Goal: Information Seeking & Learning: Learn about a topic

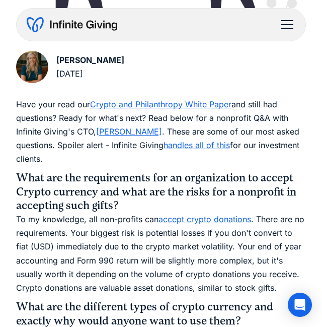
click at [300, 79] on div "Karen Houghton August 17, 2022" at bounding box center [161, 69] width 290 height 36
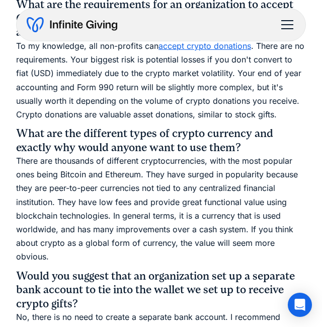
scroll to position [478, 0]
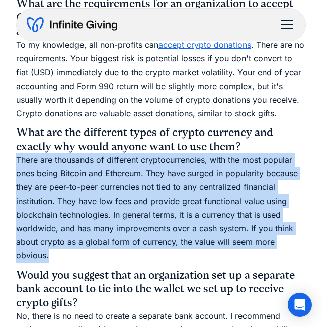
drag, startPoint x: 75, startPoint y: 256, endPoint x: 6, endPoint y: 163, distance: 115.6
copy p "There are thousands of different cryptocurrencies, with the most popular ones b…"
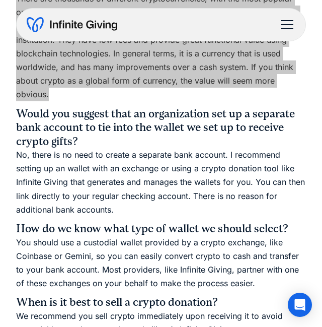
scroll to position [640, 0]
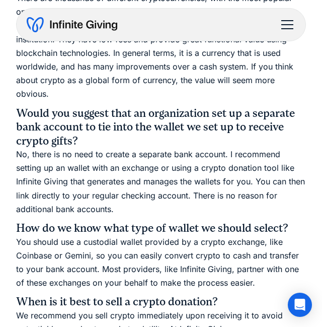
click at [109, 140] on h3 "Would you suggest that an organization set up a separate bank account to tie in…" at bounding box center [161, 127] width 290 height 42
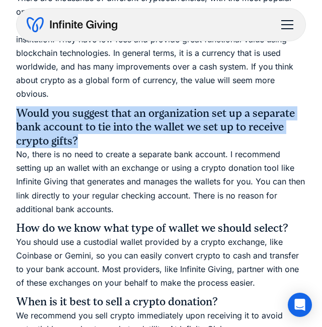
drag, startPoint x: 84, startPoint y: 145, endPoint x: -9, endPoint y: 113, distance: 98.1
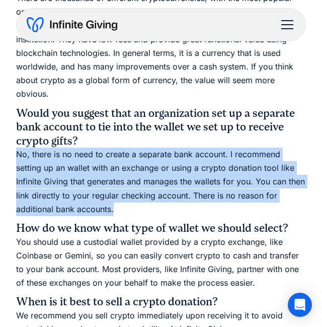
drag, startPoint x: 133, startPoint y: 208, endPoint x: -1, endPoint y: 158, distance: 142.9
copy p "No, there is no need to create a separate bank account. I recommend setting up …"
click at [242, 199] on p "No, there is no need to create a separate bank account. I recommend setting up …" at bounding box center [161, 182] width 290 height 68
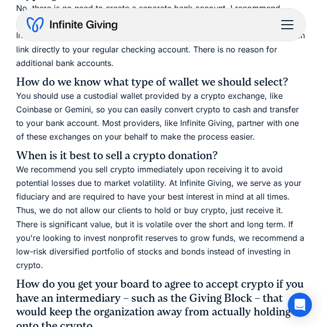
scroll to position [791, 0]
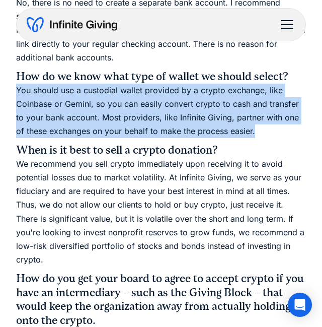
drag, startPoint x: 264, startPoint y: 129, endPoint x: 8, endPoint y: 90, distance: 259.2
click at [8, 90] on div "Crypto Nonprofit Q&A on Crypto Donations The average crypto gift is $10,000. It…" at bounding box center [161, 225] width 322 height 2033
copy p "You should use a custodial wallet provided by a crypto exchange, like Coinbase …"
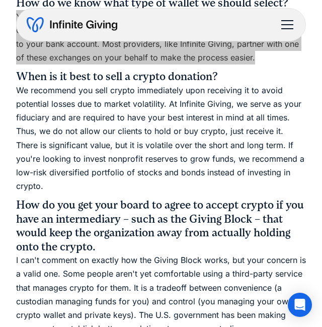
scroll to position [866, 0]
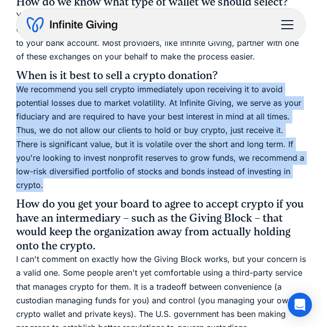
drag, startPoint x: 316, startPoint y: 175, endPoint x: 10, endPoint y: 89, distance: 318.0
click at [10, 89] on div "Crypto Nonprofit Q&A on Crypto Donations The average crypto gift is $10,000. It…" at bounding box center [161, 150] width 322 height 2033
copy p "We recommend you sell crypto immediately upon receiving it to avoid potential l…"
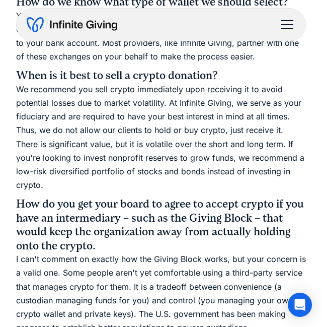
click at [177, 213] on h3 "How do you get your board to agree to accept crypto if you have an intermediary…" at bounding box center [161, 224] width 290 height 55
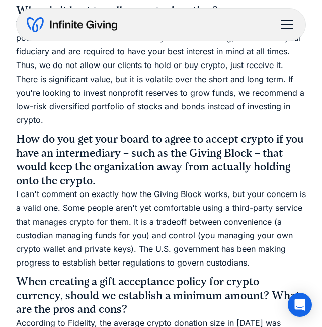
scroll to position [942, 0]
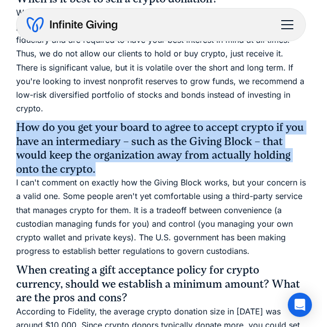
drag, startPoint x: 110, startPoint y: 156, endPoint x: -11, endPoint y: 118, distance: 127.1
copy h3 "How do you get your board to agree to accept crypto if you have an intermediary…"
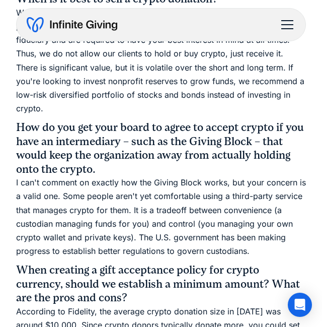
click at [269, 248] on div "Have your read our Crypto and Philanthropy White Paper and still had questions?…" at bounding box center [161, 258] width 290 height 1599
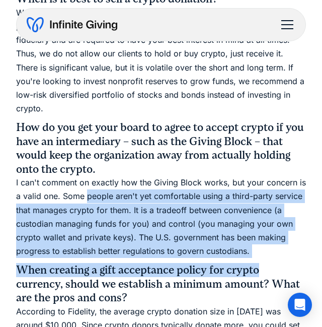
drag, startPoint x: 276, startPoint y: 253, endPoint x: 84, endPoint y: 187, distance: 204.0
click at [84, 187] on div "Have your read our Crypto and Philanthropy White Paper and still had questions?…" at bounding box center [161, 258] width 290 height 1599
click at [233, 246] on div "Have your read our Crypto and Philanthropy White Paper and still had questions?…" at bounding box center [161, 258] width 290 height 1599
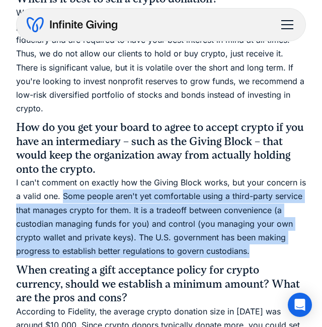
drag, startPoint x: 257, startPoint y: 236, endPoint x: 61, endPoint y: 183, distance: 202.5
click at [61, 183] on p "I can't comment on exactly how the Giving Block works, but your concern is a va…" at bounding box center [161, 217] width 290 height 82
copy p "Some people aren't yet comfortable using a third-party service that manages cry…"
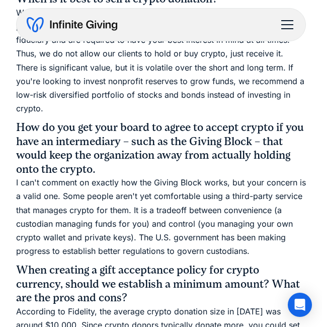
click at [131, 263] on h3 "When creating a gift acceptance policy for crypto currency, should we establish…" at bounding box center [161, 284] width 290 height 42
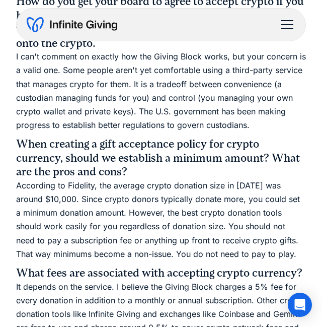
scroll to position [1070, 0]
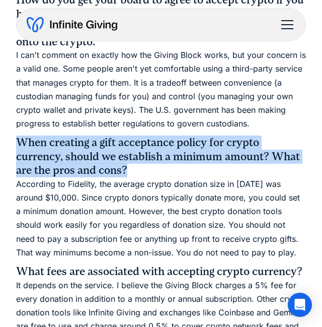
drag, startPoint x: 139, startPoint y: 158, endPoint x: 7, endPoint y: 132, distance: 134.3
copy h3 "When creating a gift acceptance policy for crypto currency, should we establish…"
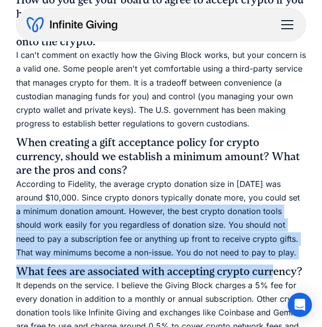
drag, startPoint x: 271, startPoint y: 247, endPoint x: 16, endPoint y: 201, distance: 258.9
click at [16, 201] on div "Have your read our Crypto and Philanthropy White Paper and still had questions?…" at bounding box center [161, 131] width 290 height 1599
click at [220, 220] on p "According to Fidelity, the average crypto donation size in 2021 was around $10,…" at bounding box center [161, 218] width 290 height 82
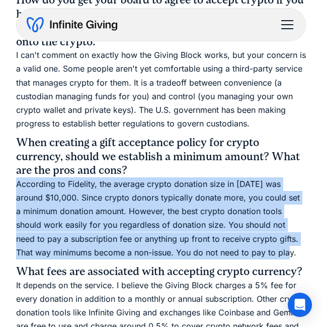
drag, startPoint x: 280, startPoint y: 240, endPoint x: 14, endPoint y: 170, distance: 275.4
copy p "According to Fidelity, the average crypto donation size in 2021 was around $10,…"
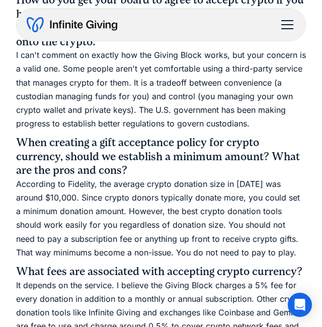
click at [200, 78] on p "I can't comment on exactly how the Giving Block works, but your concern is a va…" at bounding box center [161, 89] width 290 height 82
click at [194, 177] on p "According to Fidelity, the average crypto donation size in 2021 was around $10,…" at bounding box center [161, 218] width 290 height 82
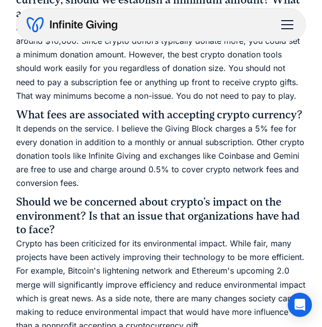
scroll to position [1227, 0]
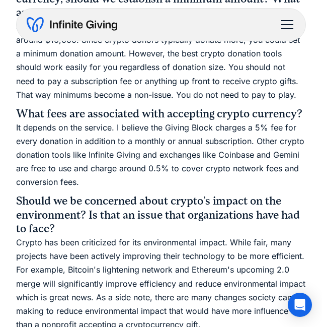
click at [196, 163] on p "It depends on the service. I believe the Giving Block charges a 5% fee for ever…" at bounding box center [161, 155] width 290 height 68
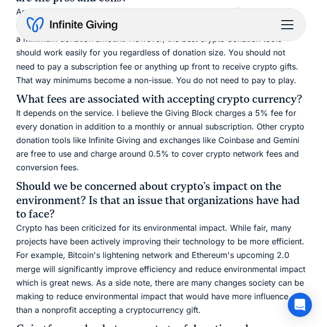
scroll to position [1240, 0]
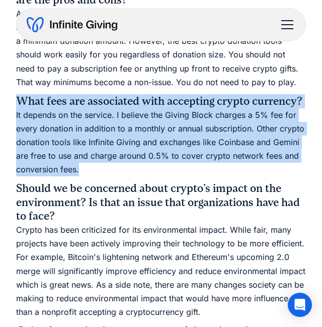
drag, startPoint x: 90, startPoint y: 157, endPoint x: -5, endPoint y: 89, distance: 116.5
copy div "What fees are associated with accepting crypto currency? It depends on the serv…"
click at [213, 158] on p "It depends on the service. I believe the Giving Block charges a 5% fee for ever…" at bounding box center [161, 142] width 290 height 68
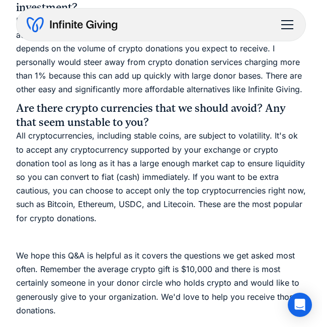
scroll to position [1665, 0]
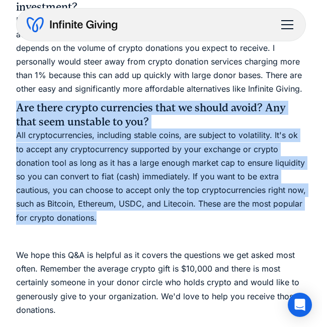
drag, startPoint x: 12, startPoint y: 96, endPoint x: 135, endPoint y: 205, distance: 164.8
copy div "Are there crypto currencies that we should avoid? Any that seem unstable to you…"
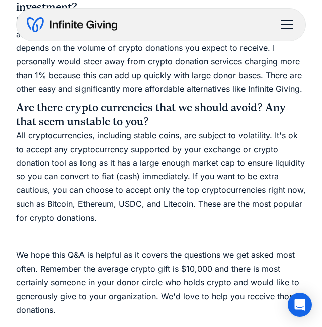
click at [193, 230] on p "‍" at bounding box center [161, 237] width 290 height 14
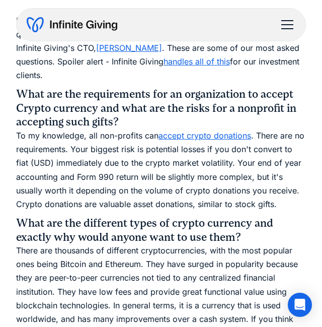
scroll to position [394, 0]
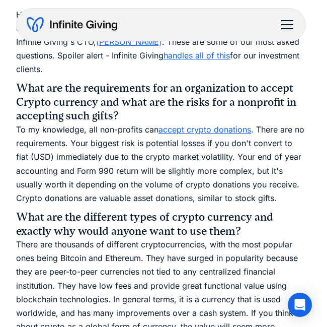
click at [184, 121] on h3 "What are the requirements for an organization to accept Crypto currency and wha…" at bounding box center [161, 102] width 290 height 42
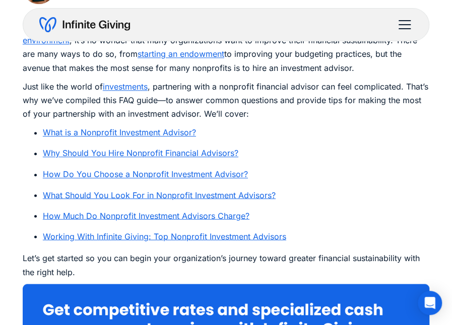
scroll to position [500, 0]
